Goal: Transaction & Acquisition: Purchase product/service

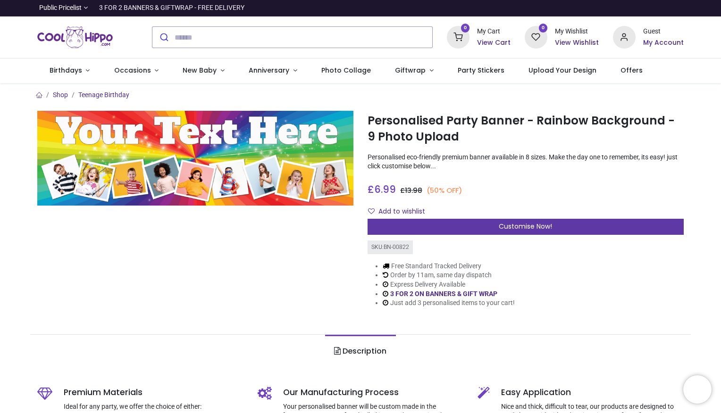
click at [393, 228] on div "Customise Now!" at bounding box center [526, 227] width 316 height 16
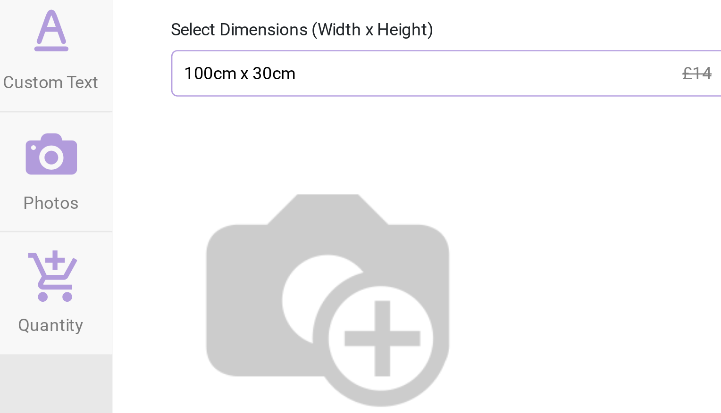
click at [565, 190] on img at bounding box center [504, 225] width 121 height 121
click at [565, 187] on img at bounding box center [504, 225] width 121 height 121
click at [565, 182] on img at bounding box center [504, 225] width 121 height 121
click at [593, 154] on div at bounding box center [568, 222] width 262 height 144
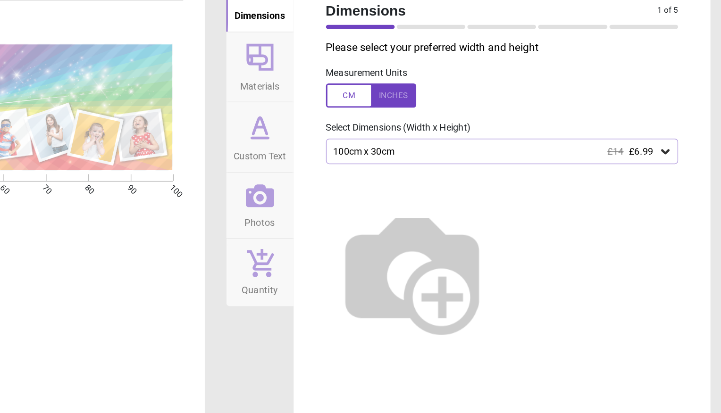
click at [457, 140] on div "100cm x 30cm £14 £6.99" at bounding box center [562, 141] width 229 height 8
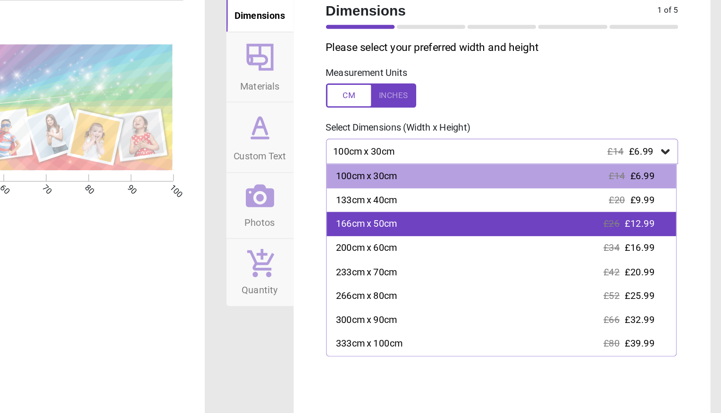
click at [609, 193] on div "166cm x 50cm £26 £12.99" at bounding box center [567, 191] width 245 height 17
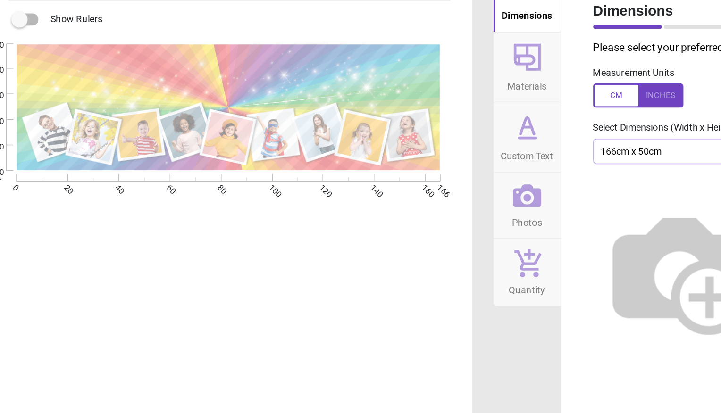
click at [396, 136] on span "Custom Text" at bounding box center [397, 142] width 37 height 14
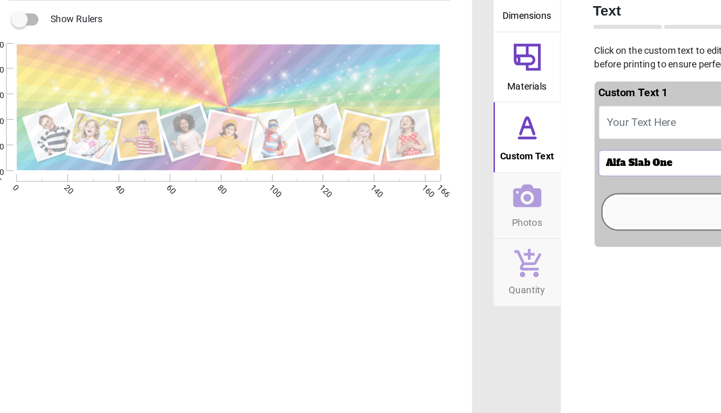
click at [467, 120] on span "Your Text Here" at bounding box center [478, 120] width 48 height 9
type textarea "**********"
click at [466, 151] on div "Alfa Slab One" at bounding box center [530, 149] width 156 height 8
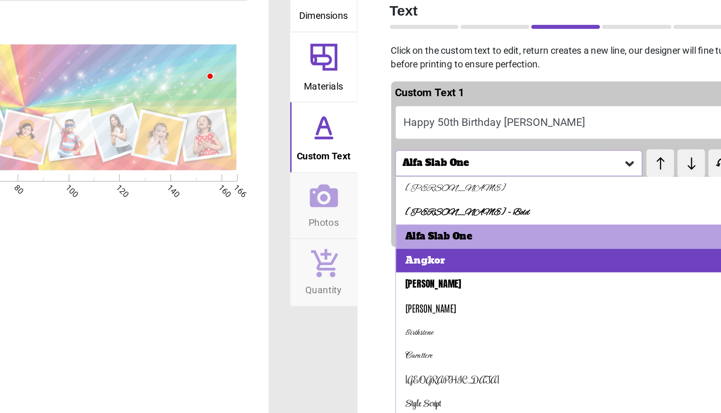
click at [530, 218] on div "Angkor" at bounding box center [564, 217] width 233 height 17
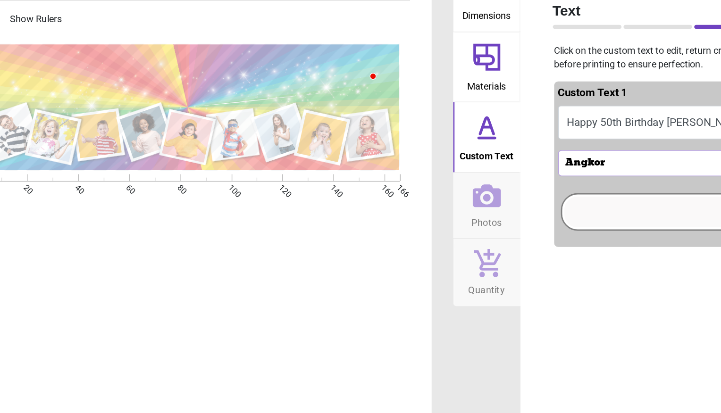
click at [465, 147] on div "Angkor" at bounding box center [530, 149] width 156 height 8
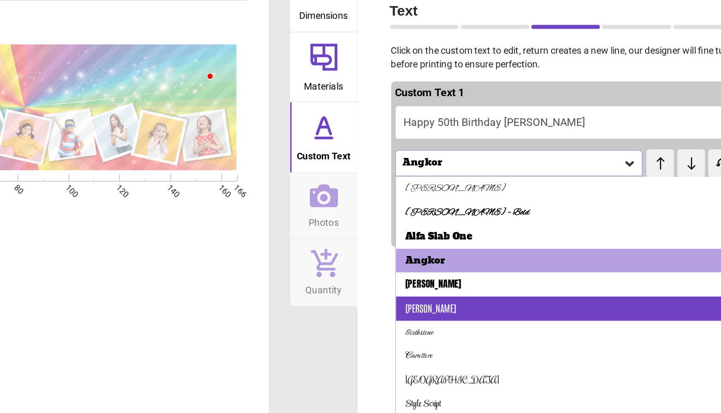
click at [510, 243] on div "[PERSON_NAME]" at bounding box center [564, 251] width 233 height 17
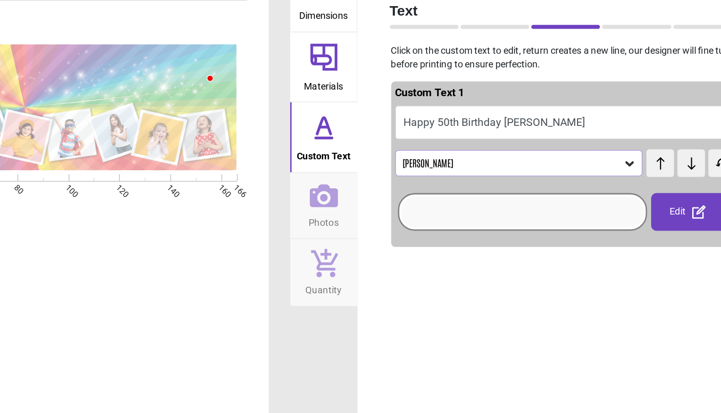
click at [514, 148] on div "[PERSON_NAME]" at bounding box center [530, 149] width 156 height 8
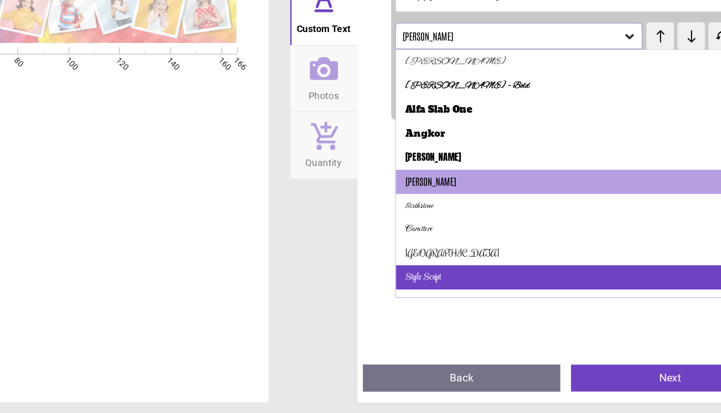
click at [486, 310] on div "Style Script" at bounding box center [564, 318] width 233 height 17
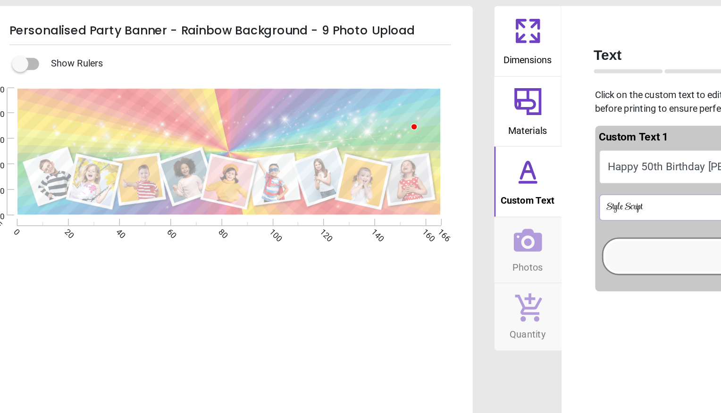
click at [462, 152] on div "Style Script" at bounding box center [530, 149] width 156 height 8
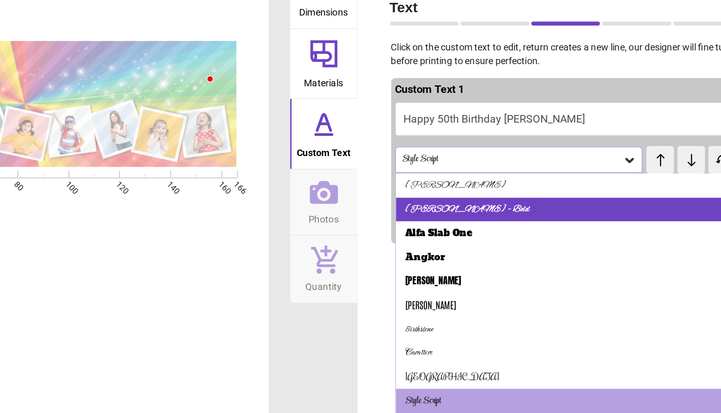
click at [550, 179] on div "[PERSON_NAME] - Bold" at bounding box center [564, 184] width 233 height 17
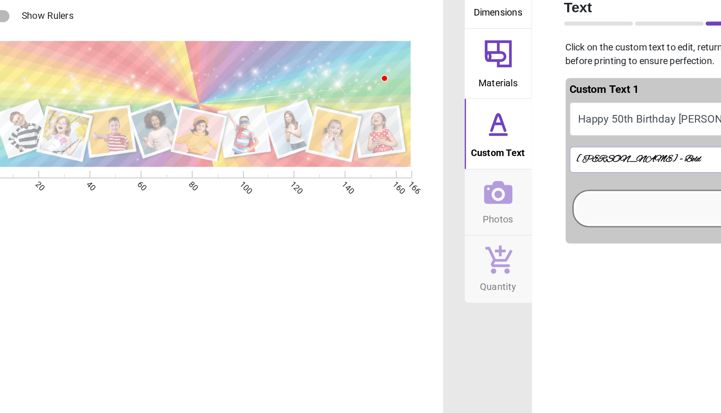
click at [477, 145] on div "[PERSON_NAME] - Bold" at bounding box center [530, 149] width 156 height 8
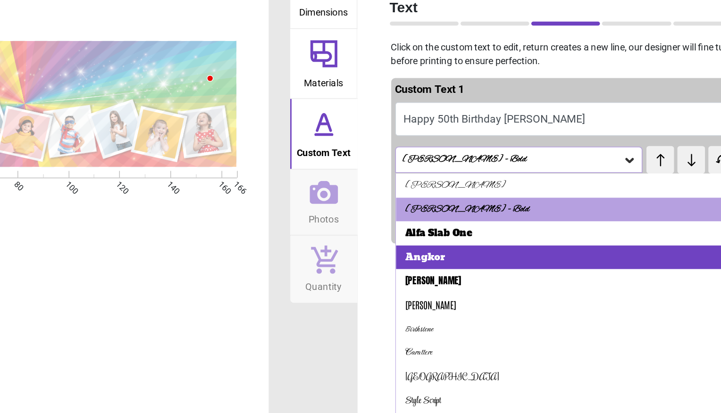
click at [521, 219] on div "Angkor" at bounding box center [564, 217] width 233 height 17
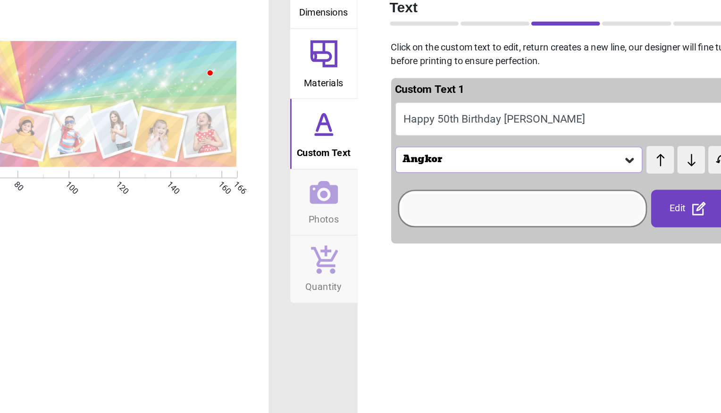
click at [356, 244] on div "**********" at bounding box center [188, 271] width 338 height 413
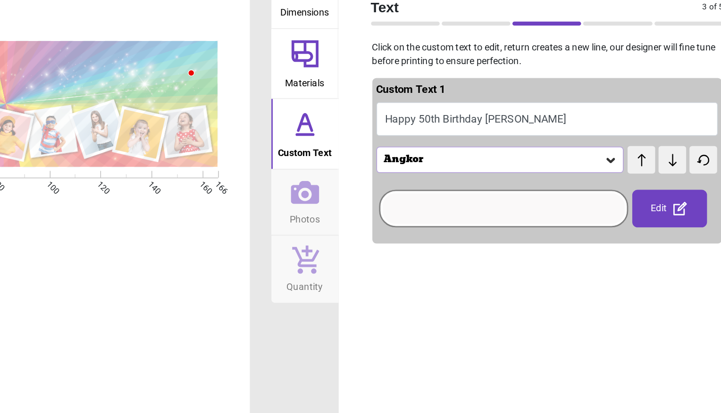
scroll to position [0, 0]
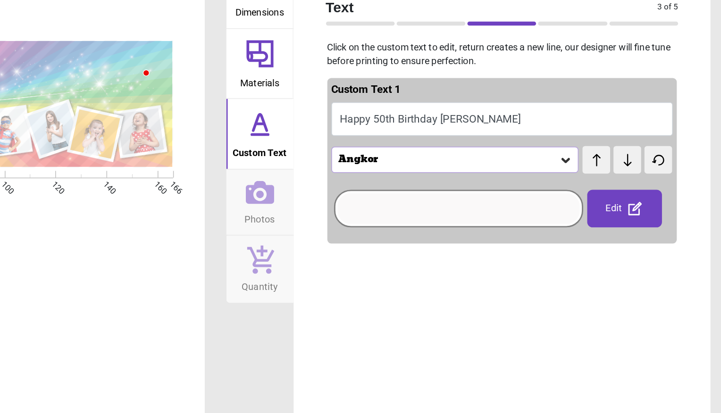
click at [641, 179] on div "Edit" at bounding box center [653, 183] width 52 height 26
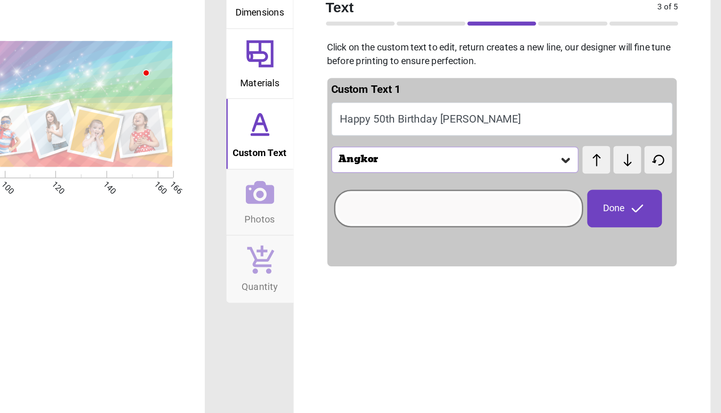
click at [631, 184] on div "Done" at bounding box center [653, 183] width 52 height 26
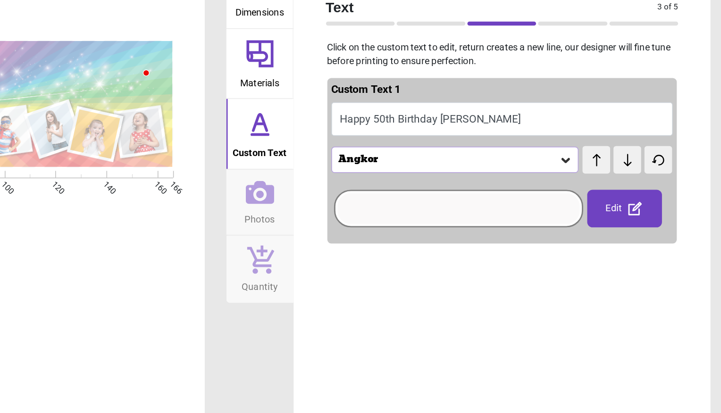
click at [588, 179] on div at bounding box center [537, 183] width 170 height 22
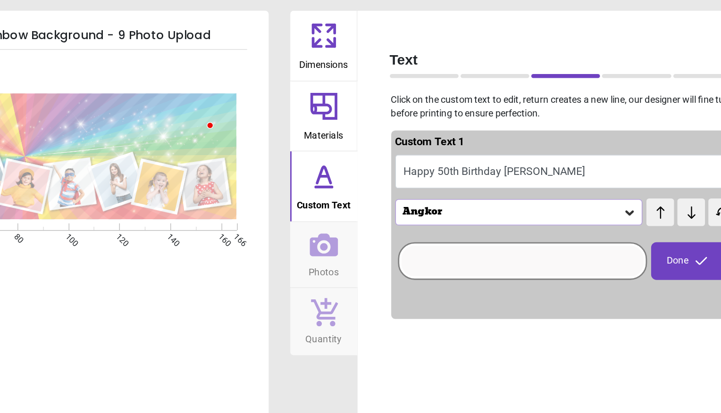
click at [578, 122] on button "Happy 50th Birthday [PERSON_NAME]" at bounding box center [568, 121] width 240 height 24
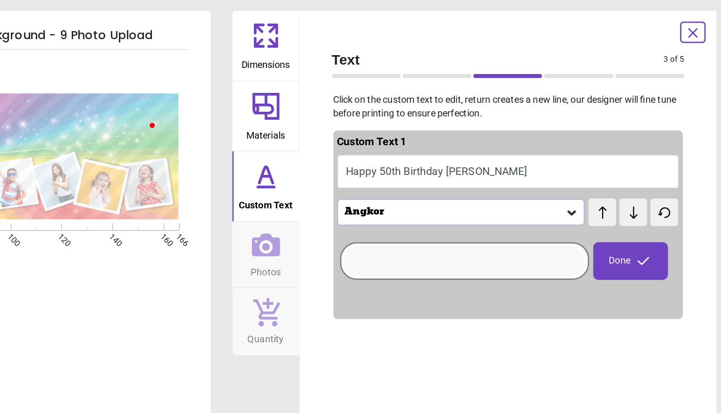
click at [570, 117] on button "Happy 50th Birthday [PERSON_NAME]" at bounding box center [568, 121] width 240 height 24
click at [563, 117] on button "Happy 50th Birthday [PERSON_NAME]" at bounding box center [568, 121] width 240 height 24
click at [543, 120] on button "Happy 50th Birthday [PERSON_NAME]" at bounding box center [568, 121] width 240 height 24
click at [640, 175] on div "Done" at bounding box center [653, 183] width 52 height 26
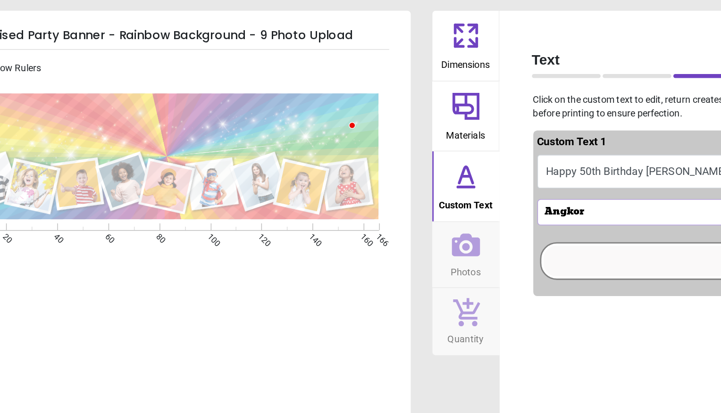
click at [379, 188] on button "Photos" at bounding box center [397, 179] width 47 height 46
